Goal: Task Accomplishment & Management: Manage account settings

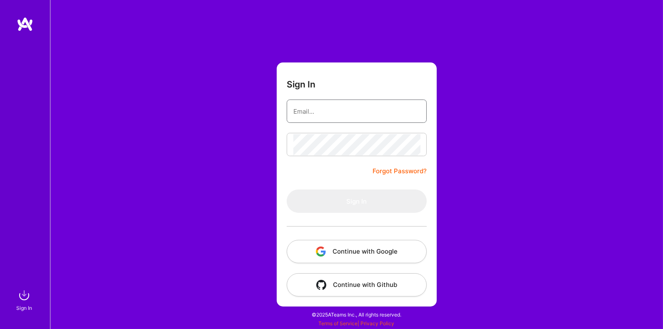
paste input "[PERSON_NAME][EMAIL_ADDRESS][DOMAIN_NAME]"
type input "[PERSON_NAME][EMAIL_ADDRESS][DOMAIN_NAME]"
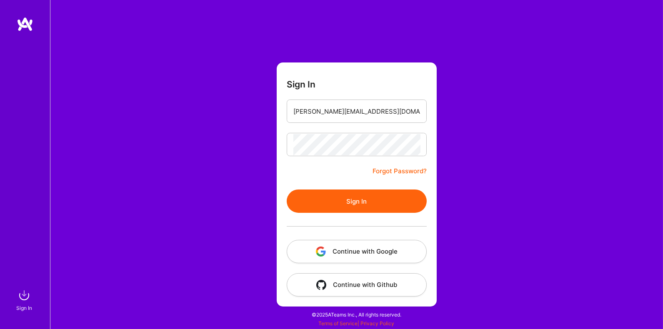
click at [365, 214] on div at bounding box center [357, 226] width 140 height 27
click at [365, 202] on button "Sign In" at bounding box center [357, 201] width 140 height 23
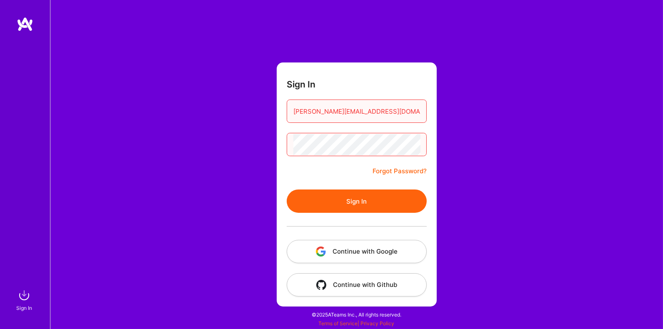
click at [17, 25] on img at bounding box center [25, 24] width 17 height 15
